Goal: Transaction & Acquisition: Purchase product/service

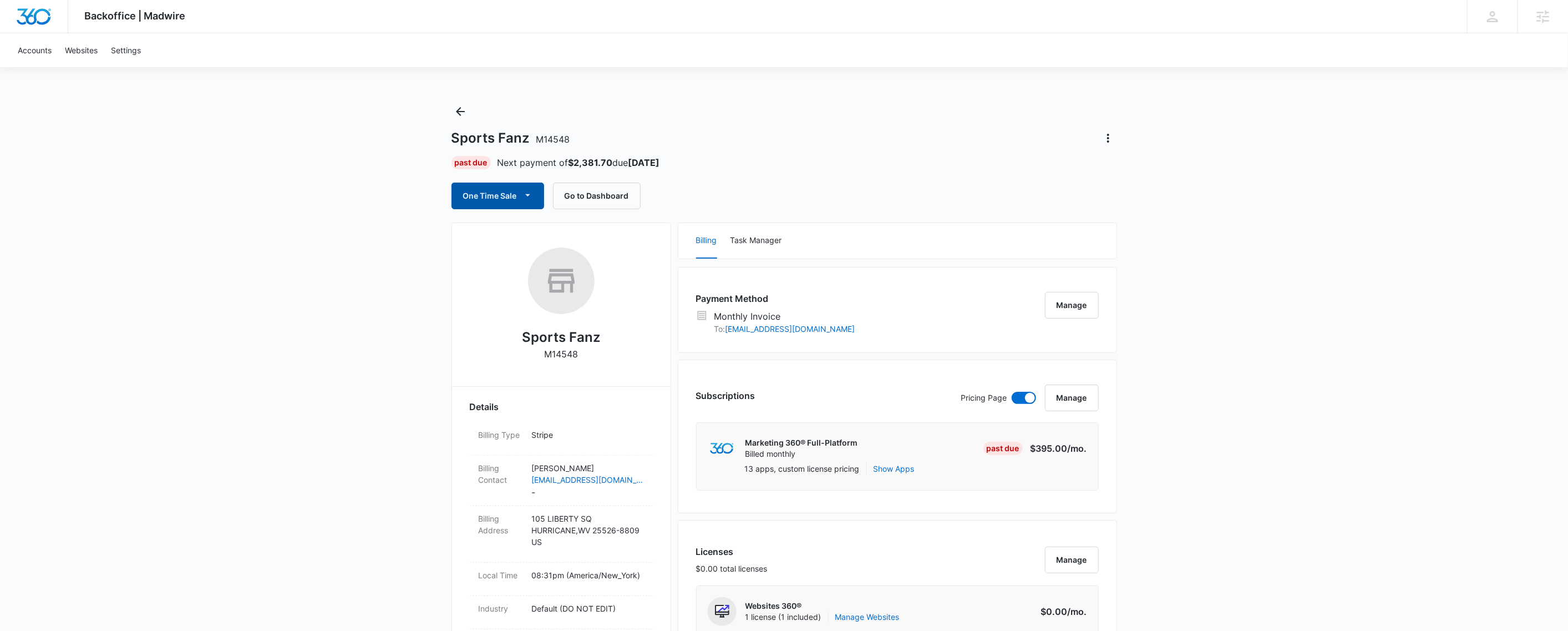
click at [515, 200] on button "One Time Sale" at bounding box center [498, 196] width 93 height 27
click at [521, 230] on div "Run One-Time Payment" at bounding box center [530, 234] width 128 height 12
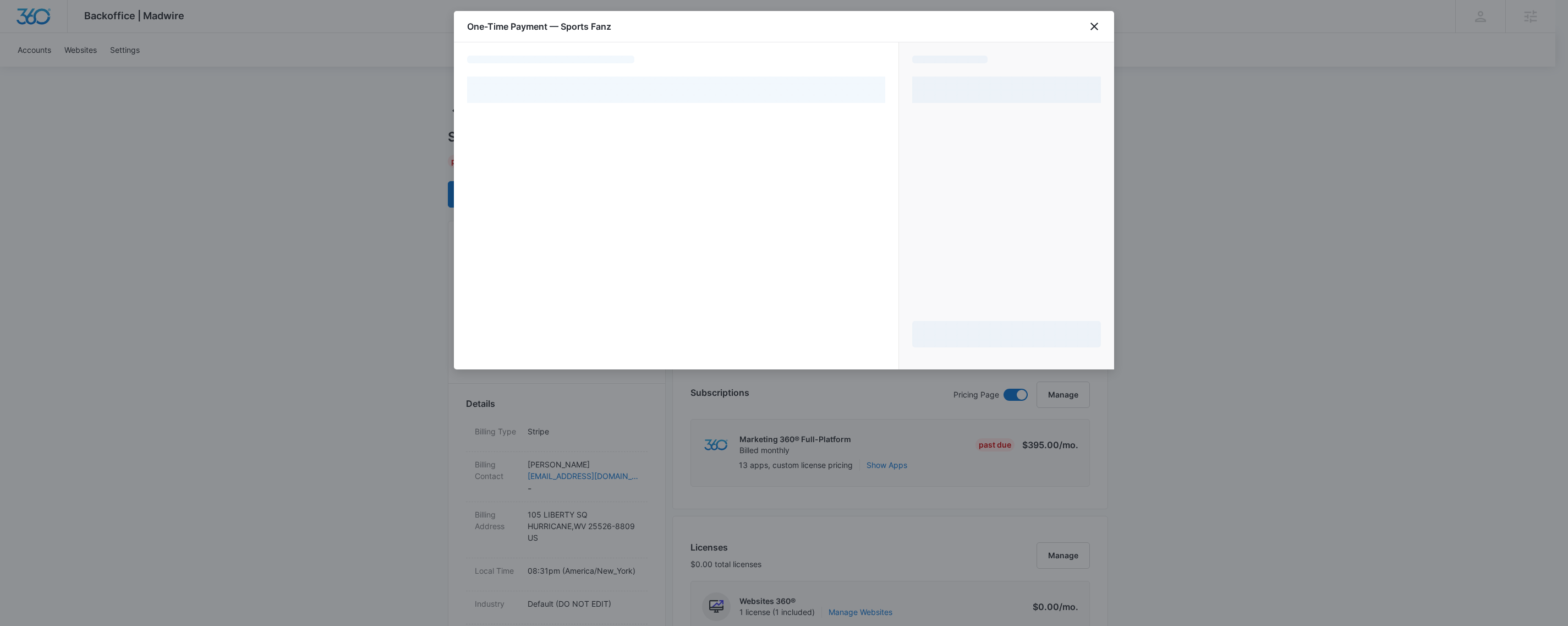
select select "MANUAL_INVOICE"
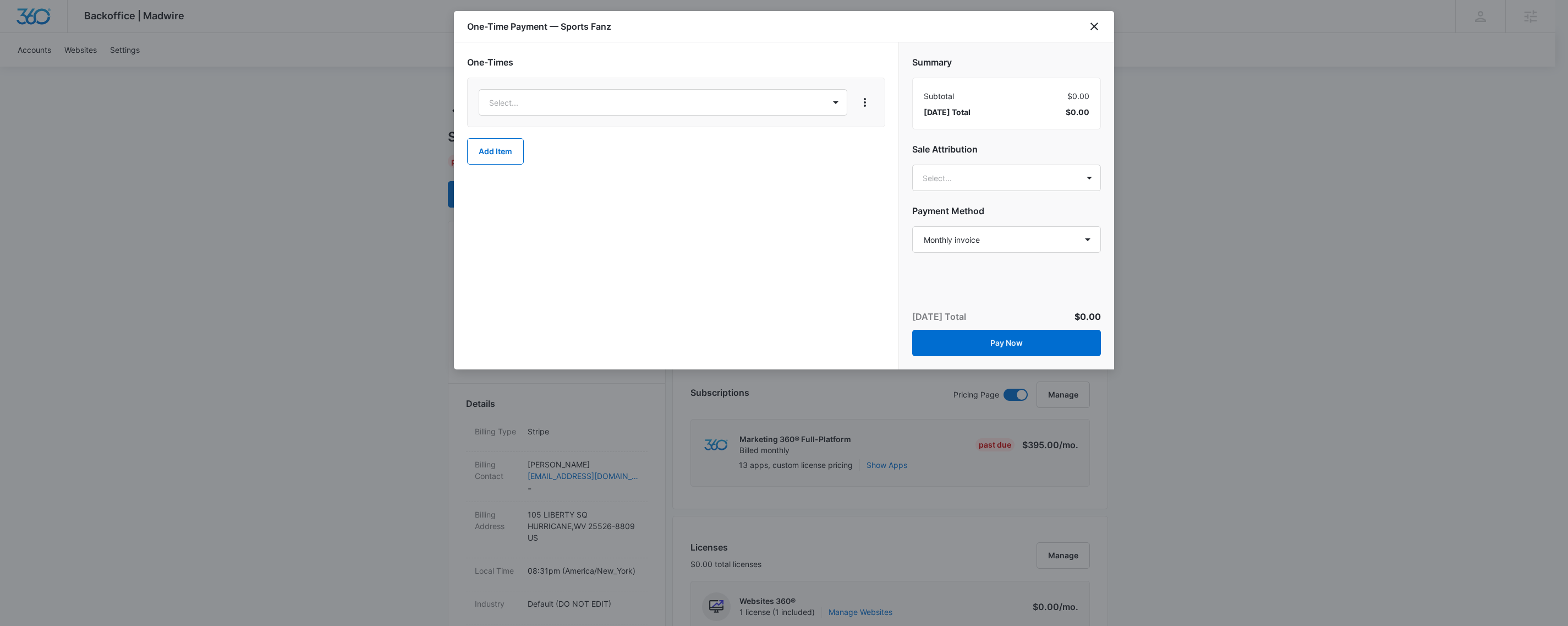
click at [558, 84] on div "Select..." at bounding box center [676, 102] width 418 height 50
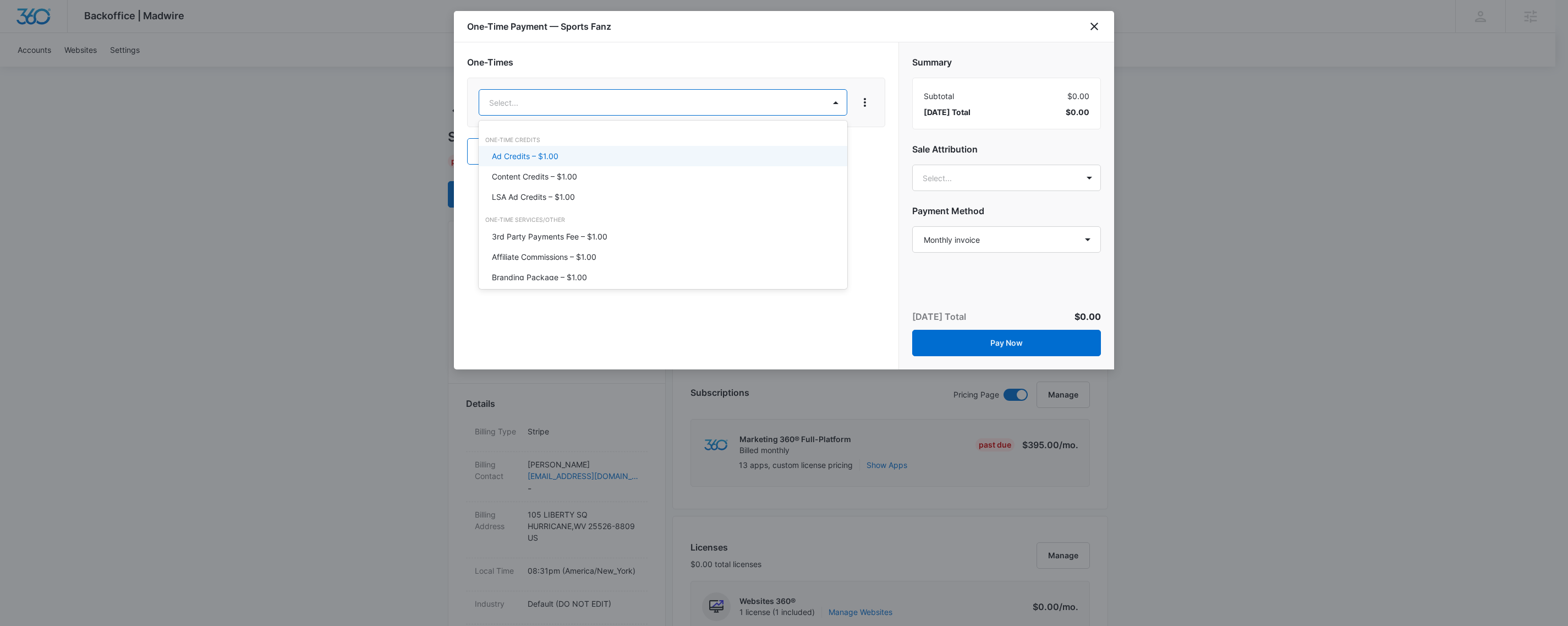
click at [556, 151] on p "Ad Credits – $1.00" at bounding box center [525, 156] width 67 height 12
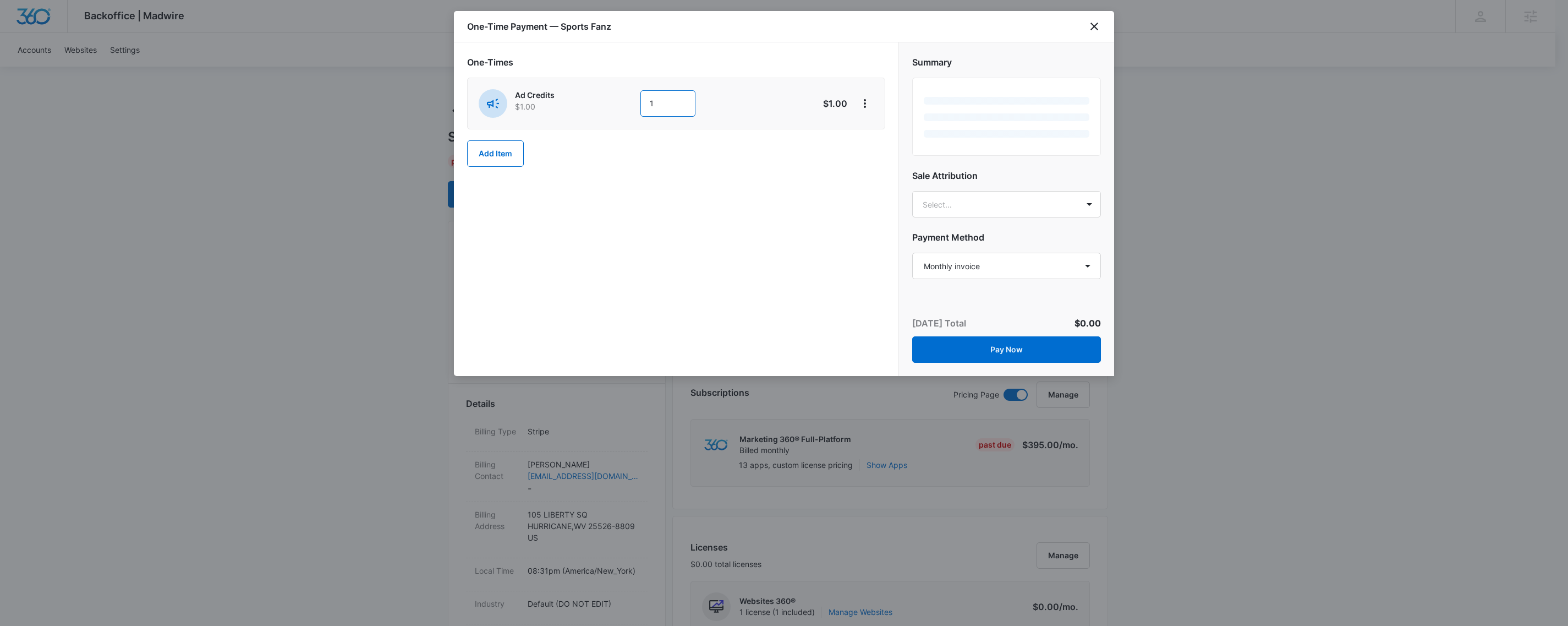
click at [665, 107] on input "1" at bounding box center [668, 103] width 55 height 27
type input "1000"
click at [806, 229] on div "One-Times Ad Credits $1.00 1000 $1,000.00 Add Item" at bounding box center [676, 208] width 445 height 333
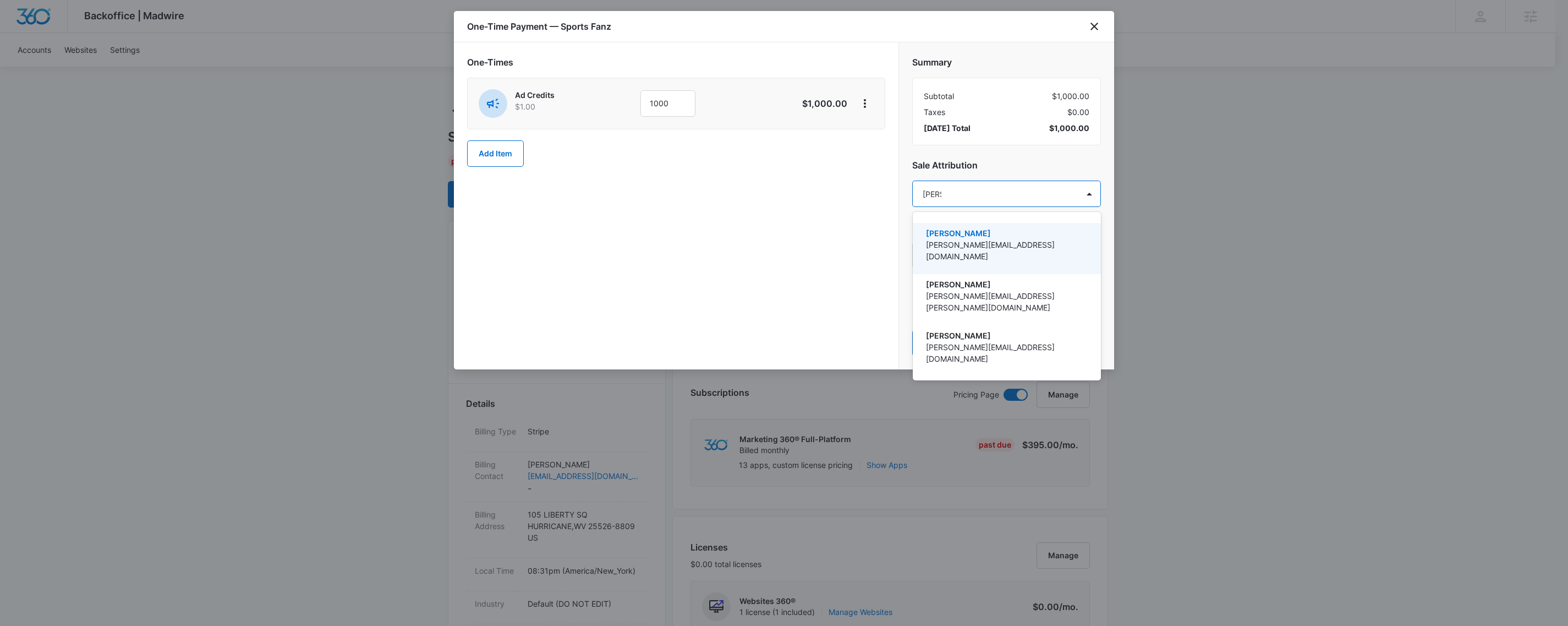
type input "bethe"
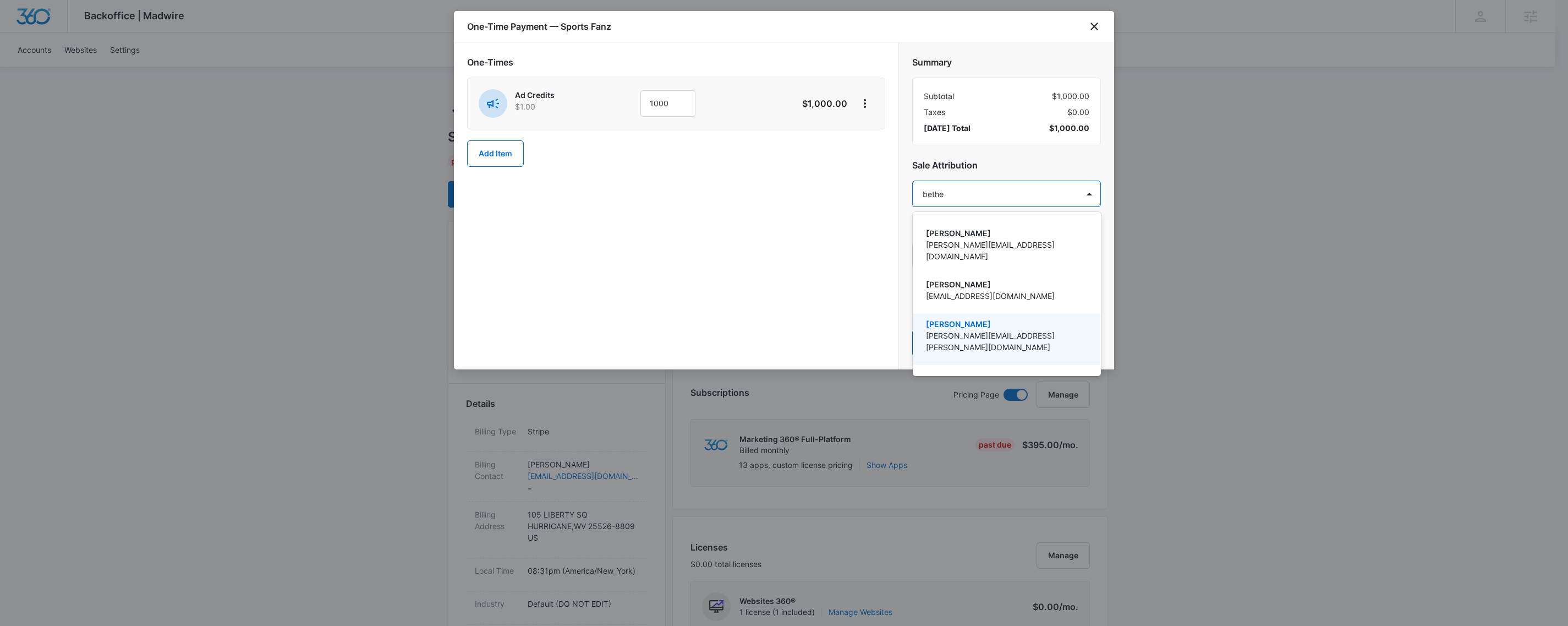
click at [970, 318] on p "[PERSON_NAME]" at bounding box center [1006, 324] width 160 height 12
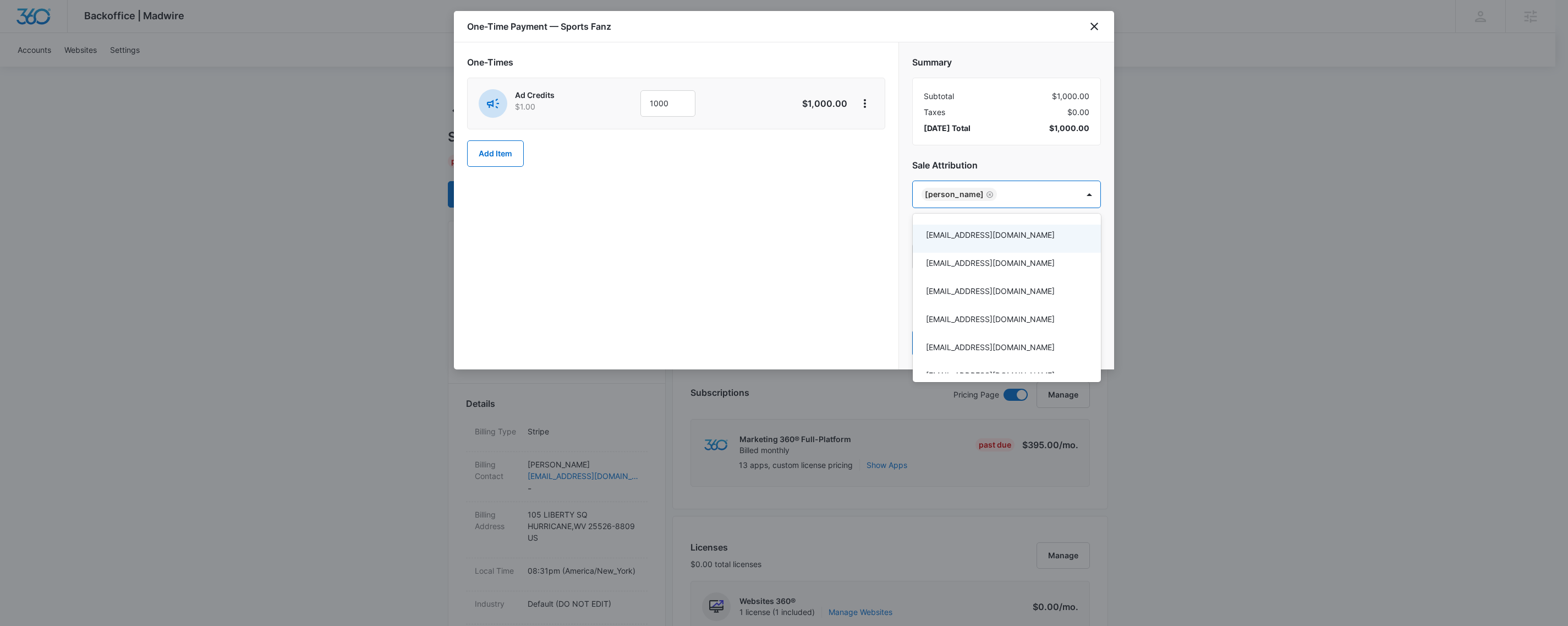
click at [1028, 159] on div at bounding box center [784, 313] width 1568 height 626
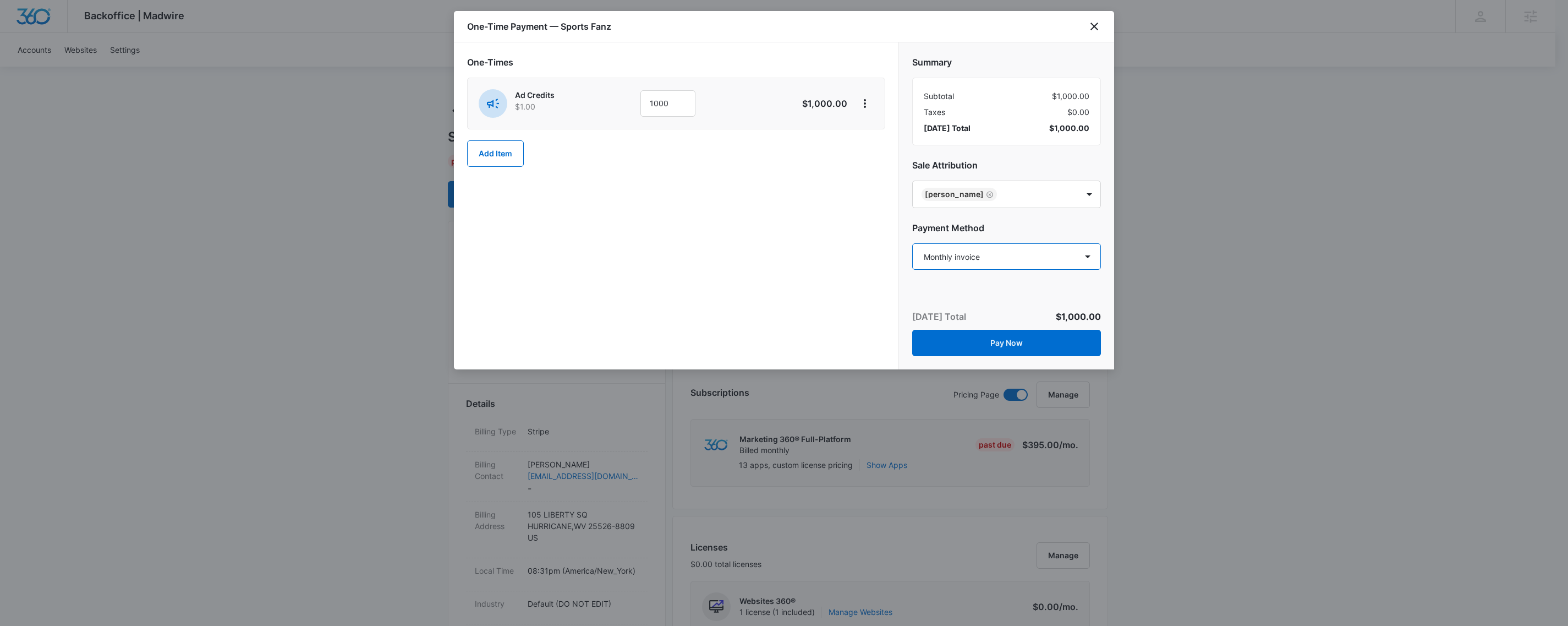
click at [1041, 269] on select "Select a payment method Mastercard ending in 7008 Visa ending in 4517 Visa endi…" at bounding box center [1006, 256] width 189 height 27
select select "pm_1PONTmA4n8RTgNjUewartrbm"
click at [912, 244] on select "Select a payment method Mastercard ending in 7008 Visa ending in 4517 Visa endi…" at bounding box center [1006, 256] width 189 height 27
click at [1035, 347] on button "Pay Now" at bounding box center [1006, 342] width 189 height 27
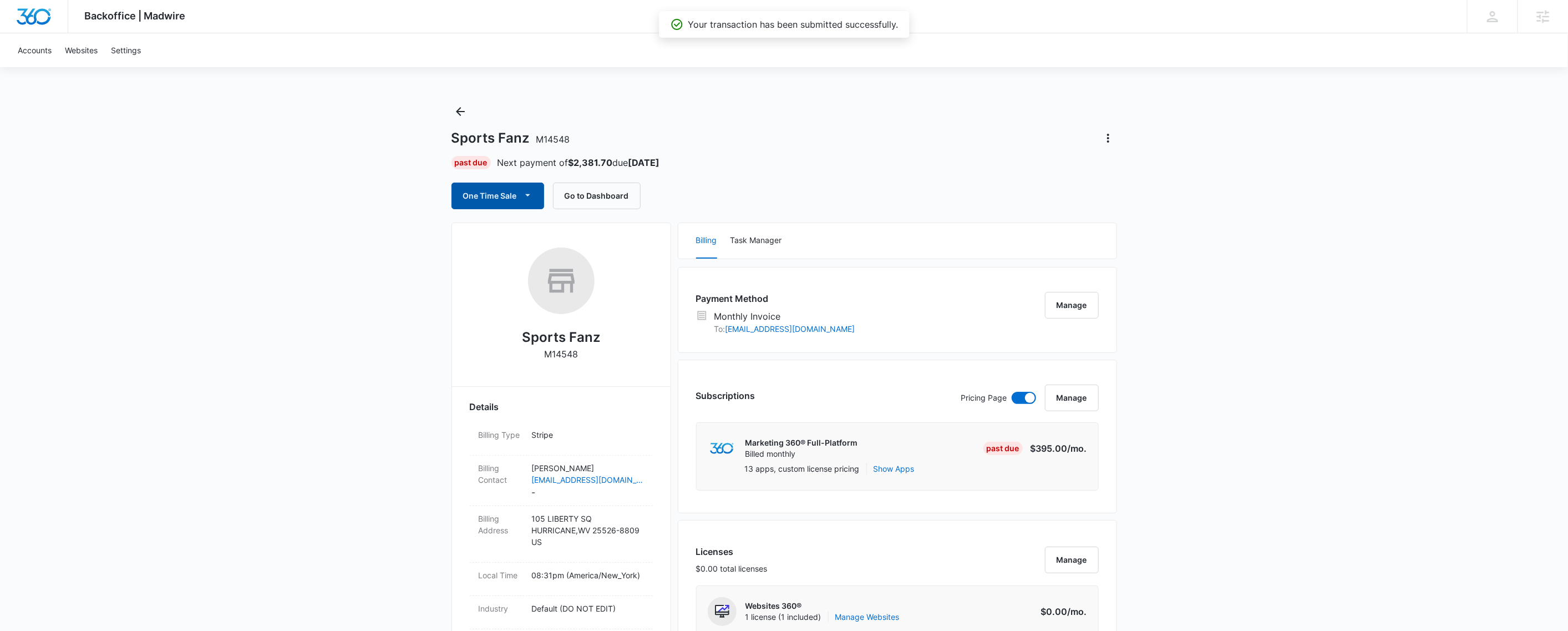
click at [518, 193] on button "One Time Sale" at bounding box center [498, 196] width 93 height 27
click at [527, 231] on div "Run One-Time Payment" at bounding box center [530, 234] width 128 height 12
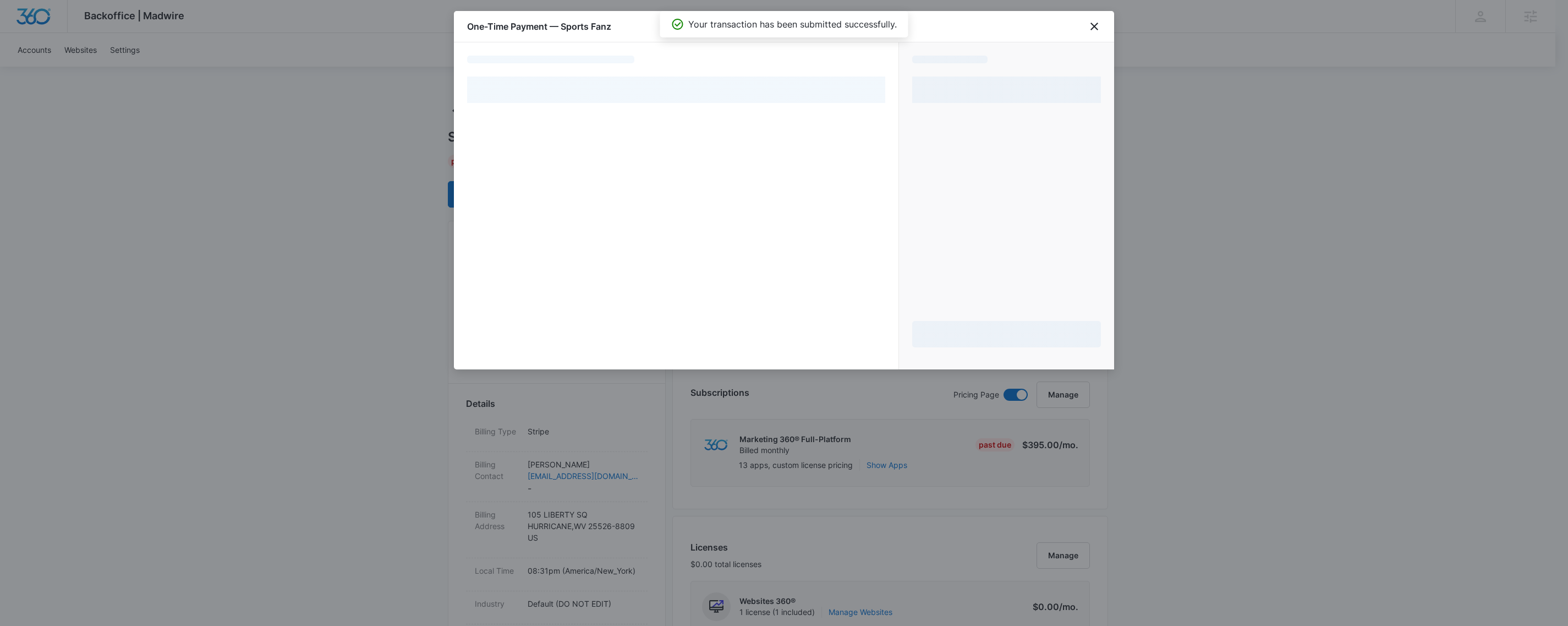
select select "MANUAL_INVOICE"
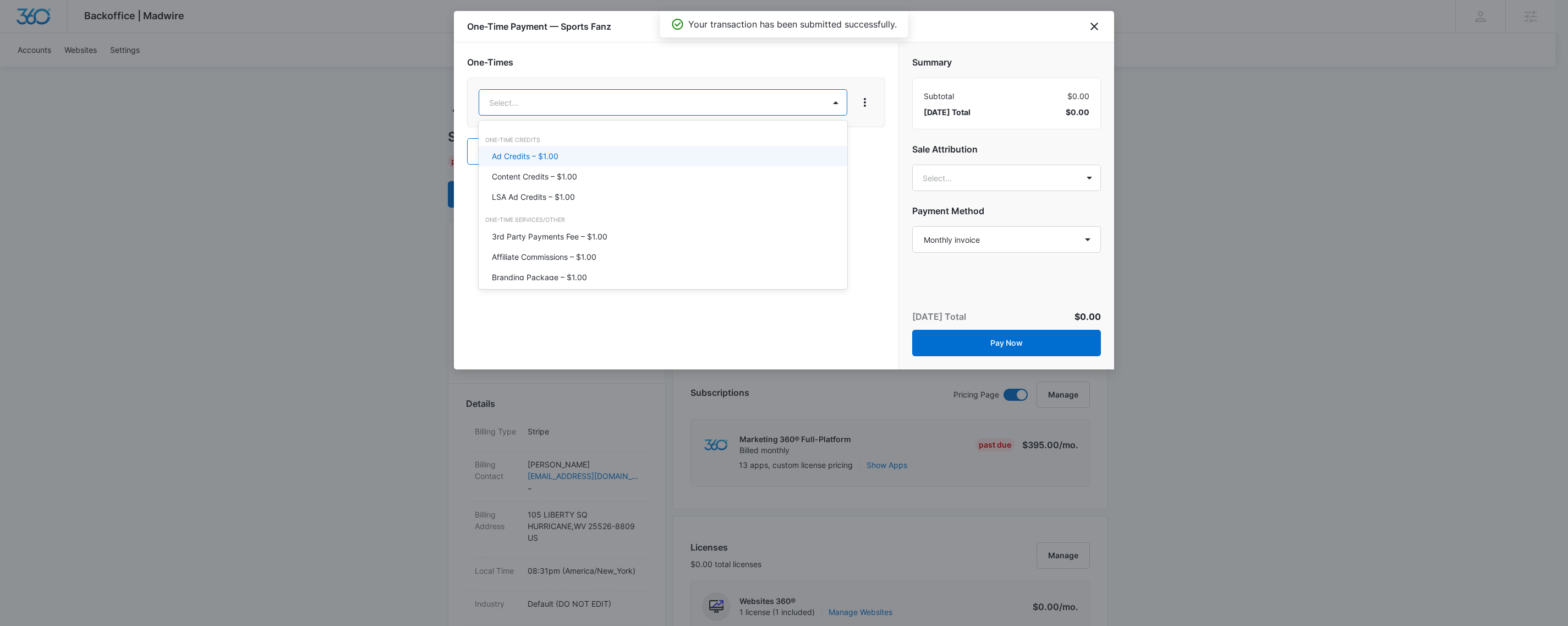
click at [603, 152] on div "Ad Credits – $1.00" at bounding box center [661, 156] width 340 height 12
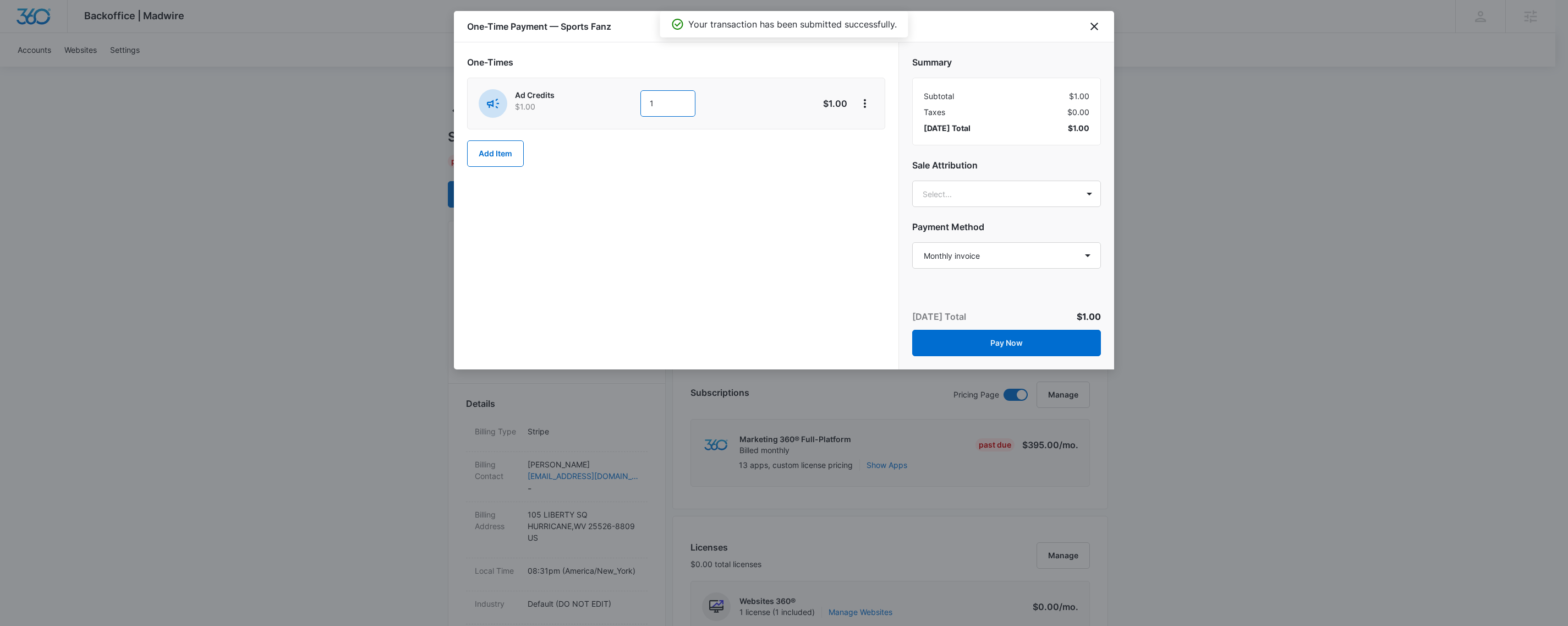
drag, startPoint x: 678, startPoint y: 104, endPoint x: 463, endPoint y: 84, distance: 215.9
click at [576, 103] on div "Ad Credits $1.00 1" at bounding box center [637, 104] width 317 height 28
type input "700"
drag, startPoint x: 907, startPoint y: 191, endPoint x: 927, endPoint y: 186, distance: 20.6
click at [908, 191] on div "Summary Subtotal $700.00 Taxes $0.00 [DATE] Total $700.00 Sale Attribution Sele…" at bounding box center [1006, 157] width 215 height 230
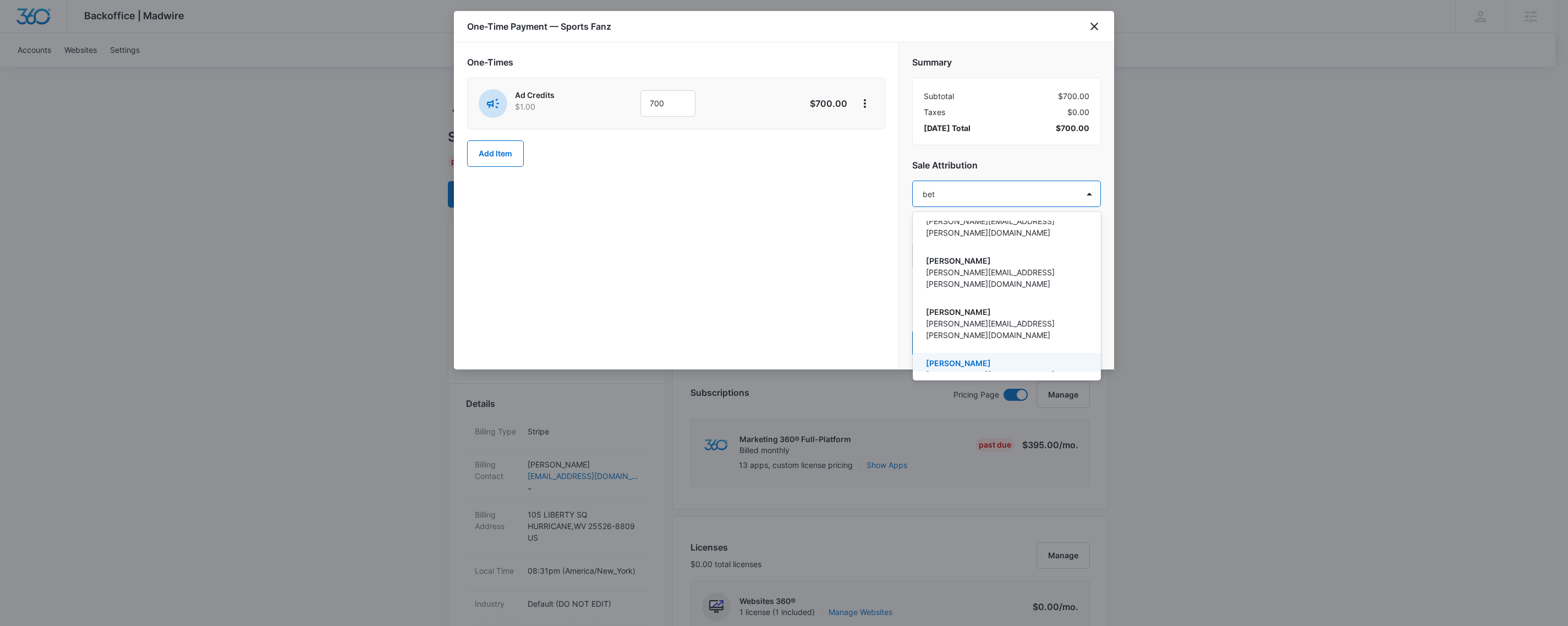
scroll to position [182, 0]
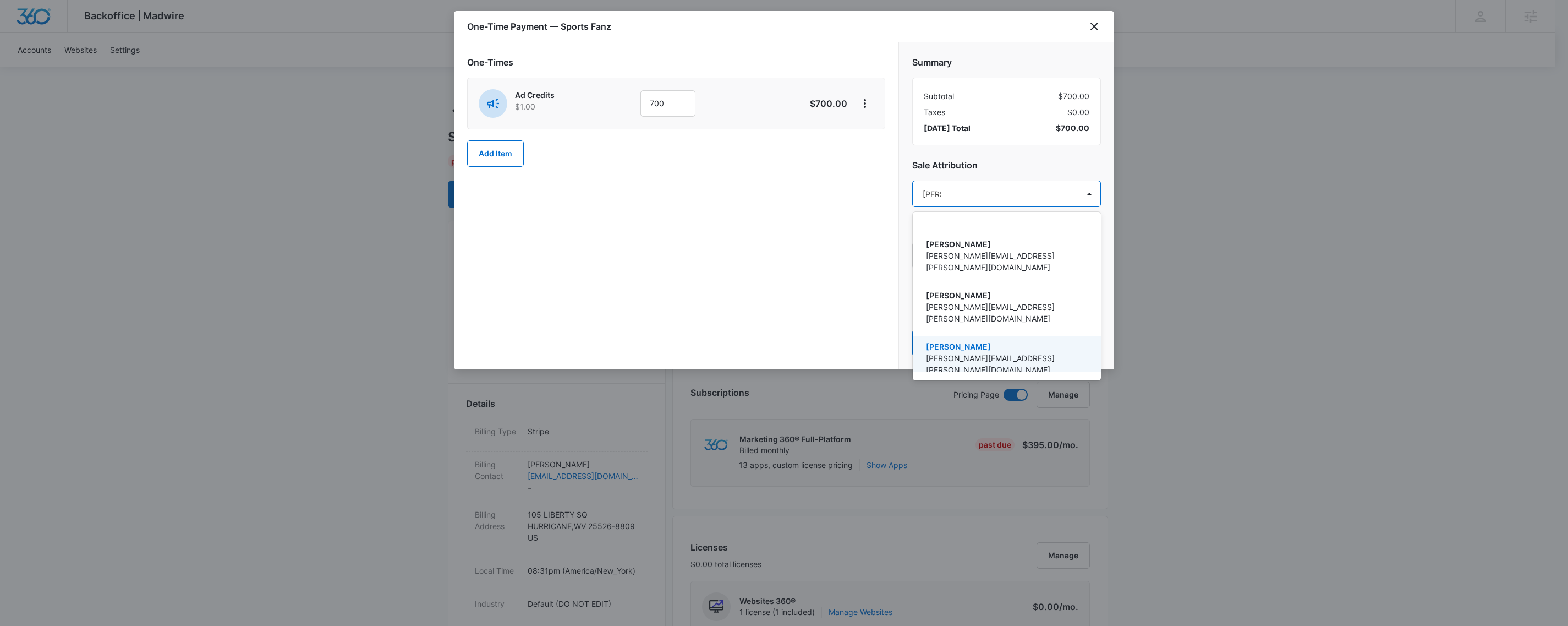
type input "bethe"
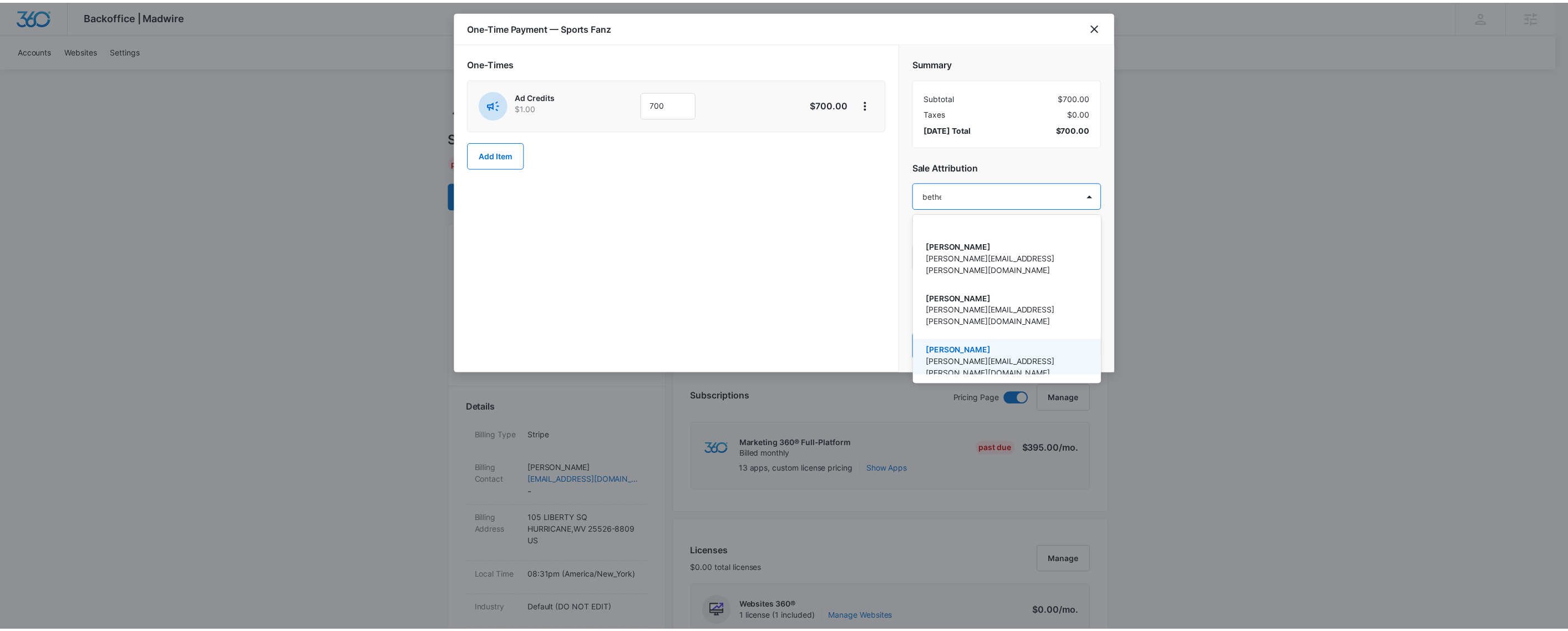
scroll to position [0, 0]
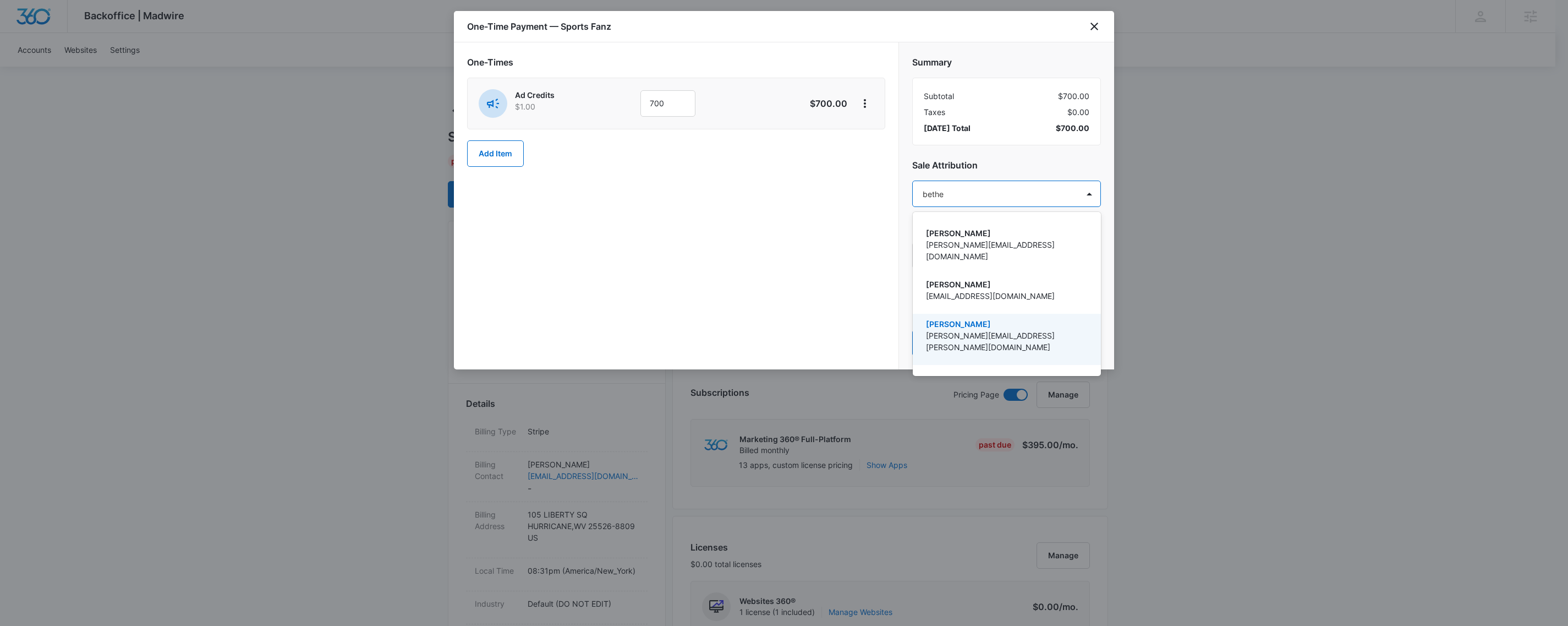
click at [984, 330] on p "[PERSON_NAME][EMAIL_ADDRESS][PERSON_NAME][DOMAIN_NAME]" at bounding box center [1006, 341] width 160 height 23
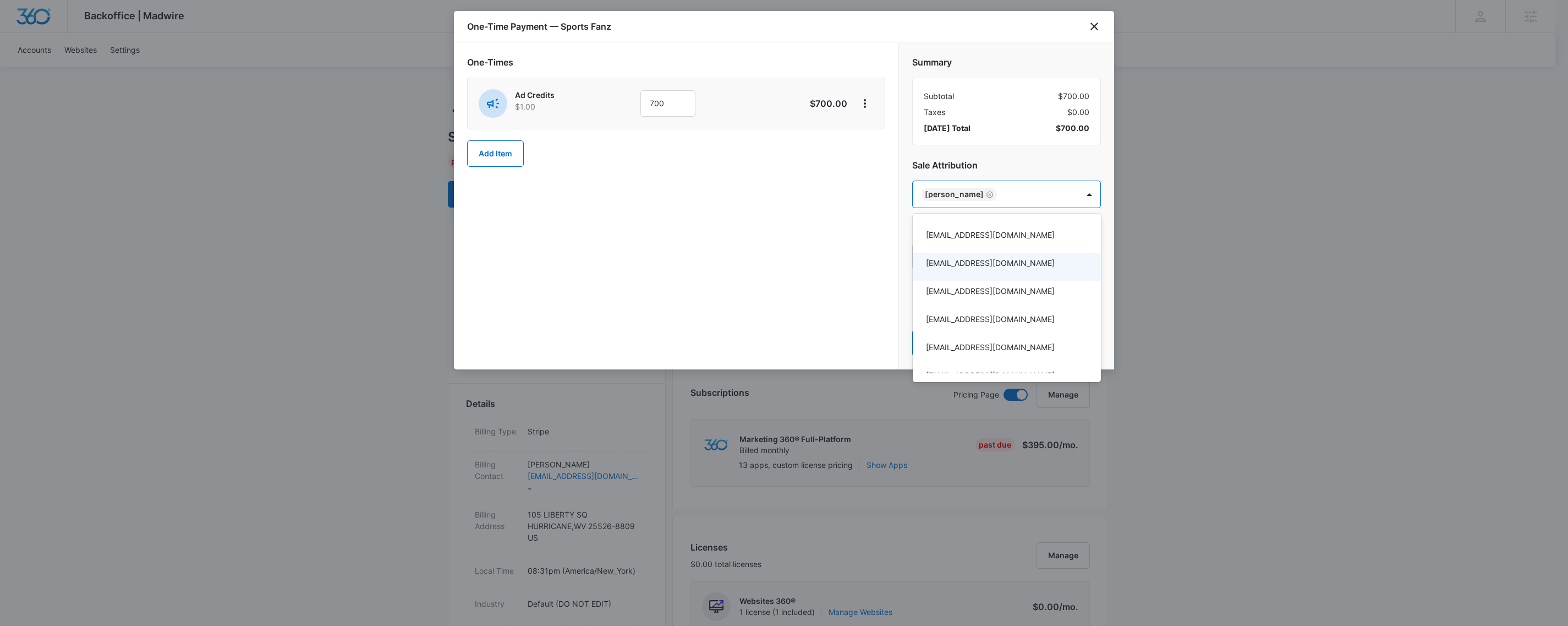
click at [1050, 169] on div at bounding box center [784, 313] width 1568 height 626
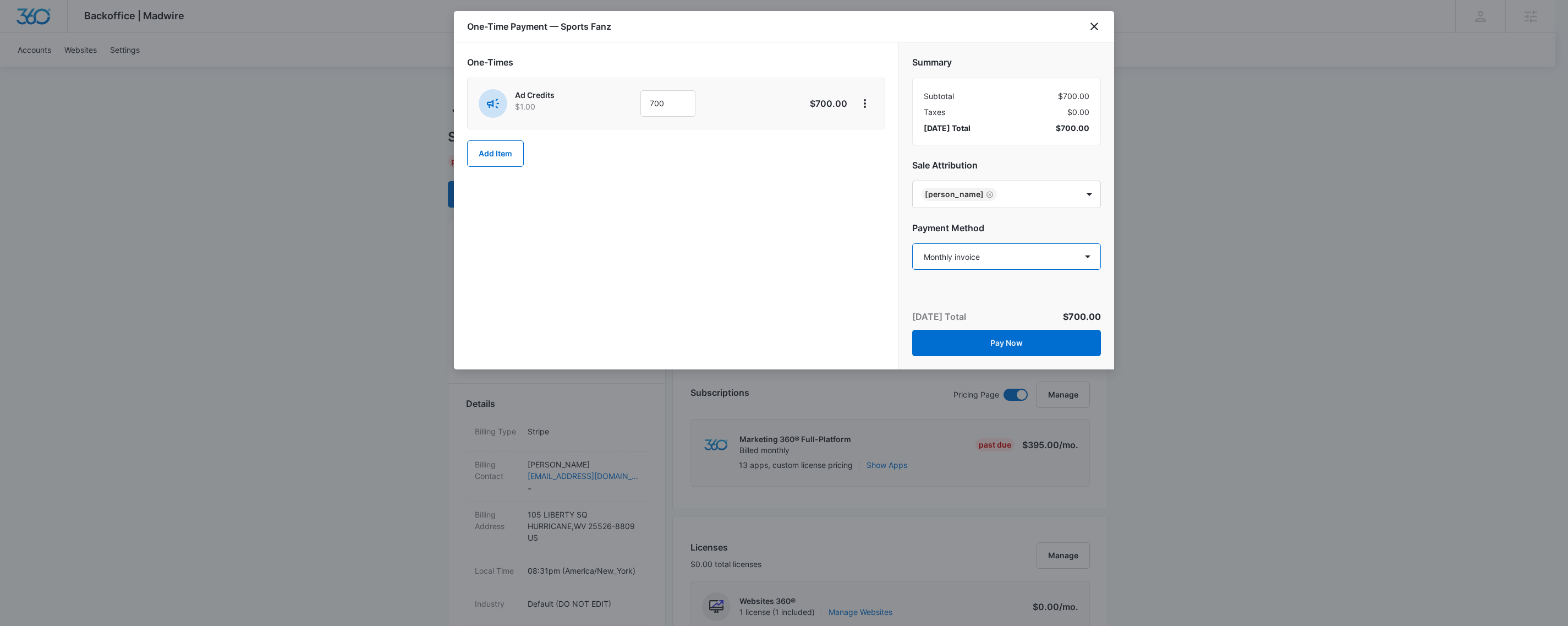
click at [1010, 255] on select "Select a payment method Mastercard ending in 7008 Visa ending in 4517 Visa endi…" at bounding box center [1006, 256] width 189 height 27
select select "pm_1RrRiBA4n8RTgNjUJFz31uSB"
click at [912, 244] on select "Select a payment method Mastercard ending in 7008 Visa ending in 4517 Visa endi…" at bounding box center [1006, 256] width 189 height 27
click at [988, 335] on button "Pay Now" at bounding box center [1006, 342] width 189 height 27
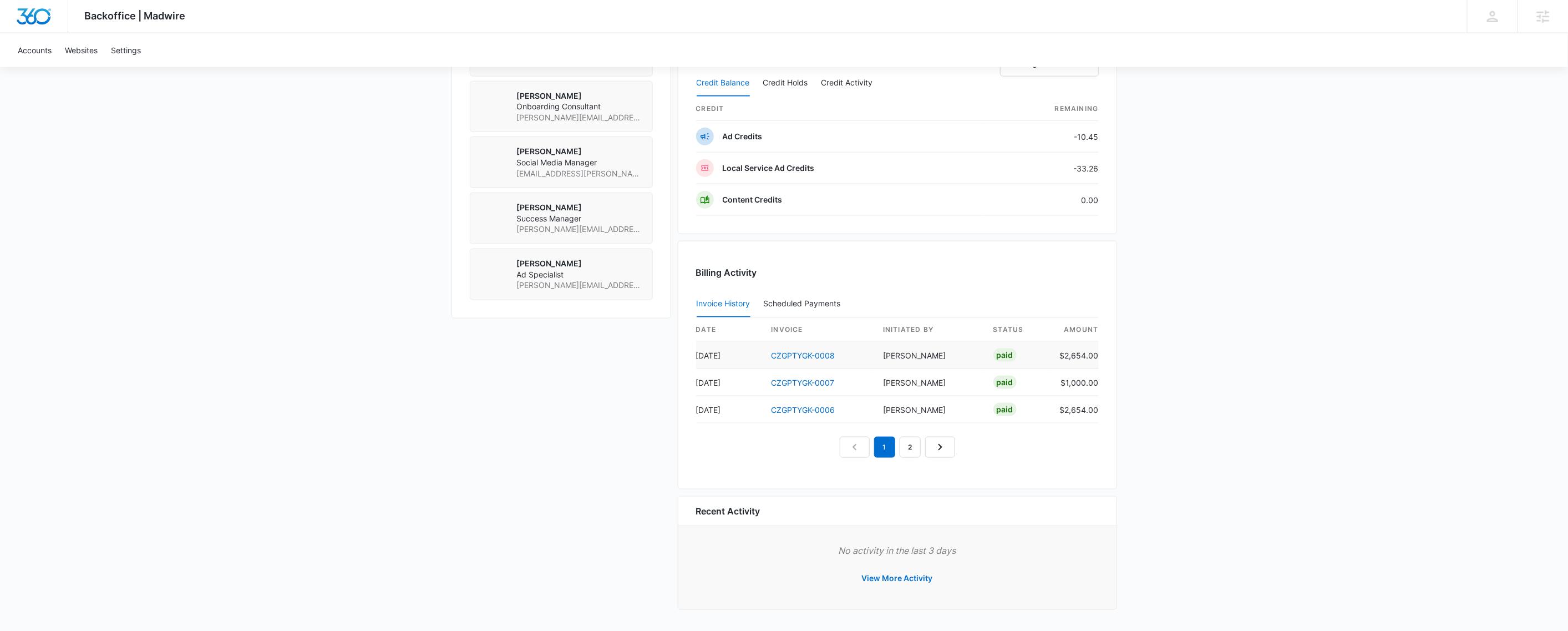
scroll to position [929, 0]
click at [938, 450] on icon "Next Page" at bounding box center [940, 447] width 13 height 13
click at [949, 448] on icon "Next Page" at bounding box center [953, 447] width 13 height 13
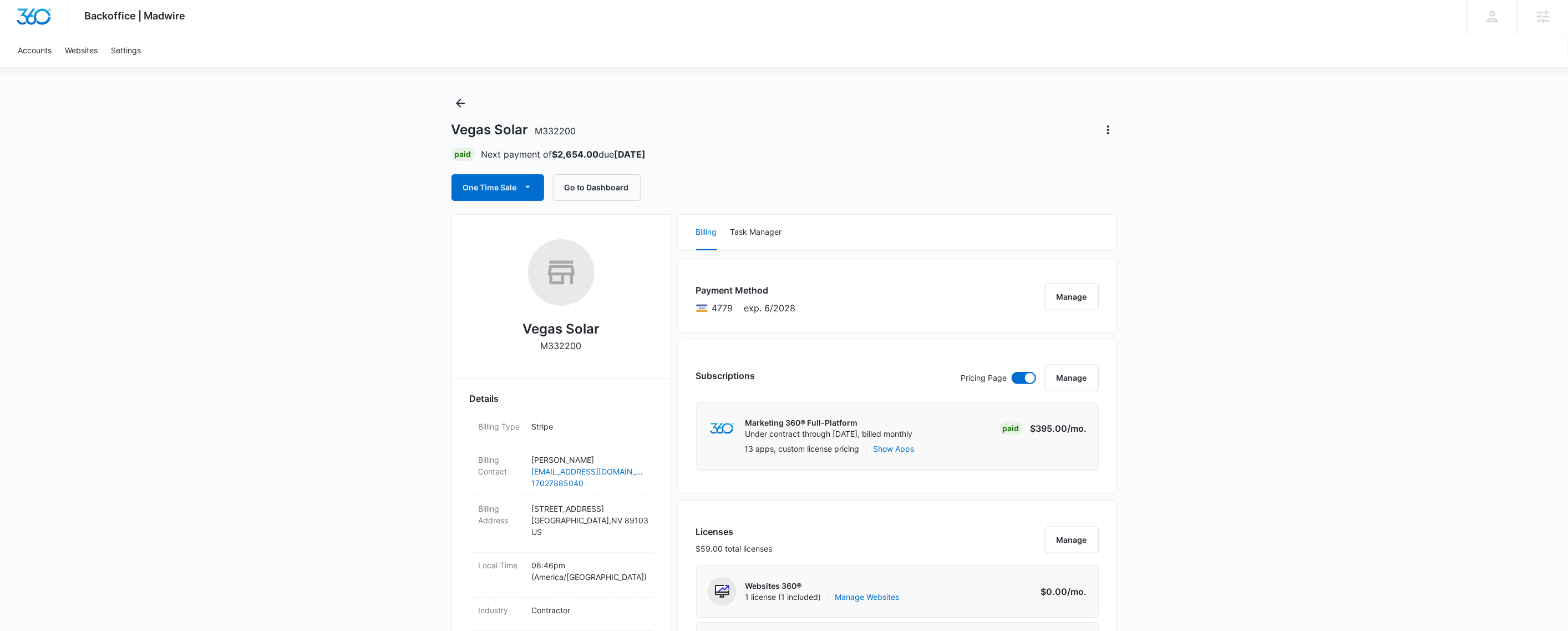
scroll to position [0, 0]
